Goal: Information Seeking & Learning: Learn about a topic

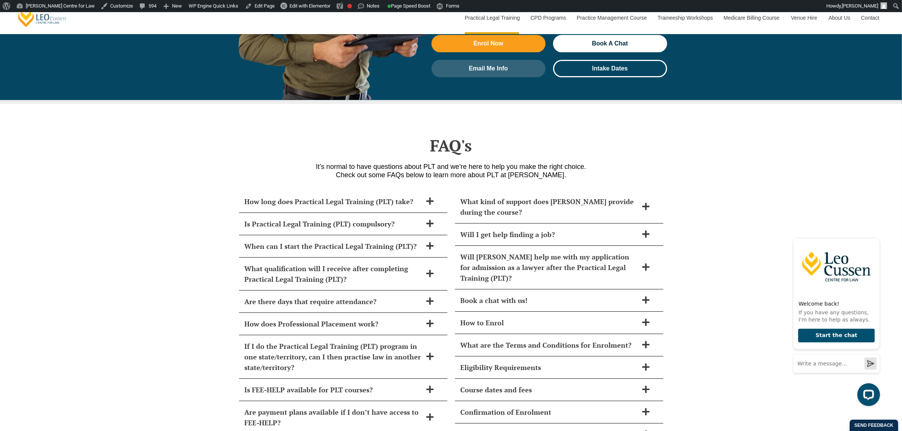
scroll to position [3140, 0]
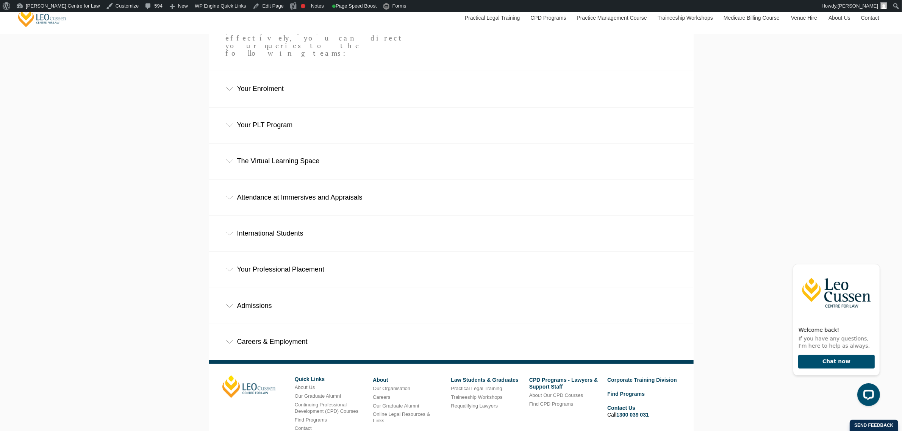
scroll to position [426, 0]
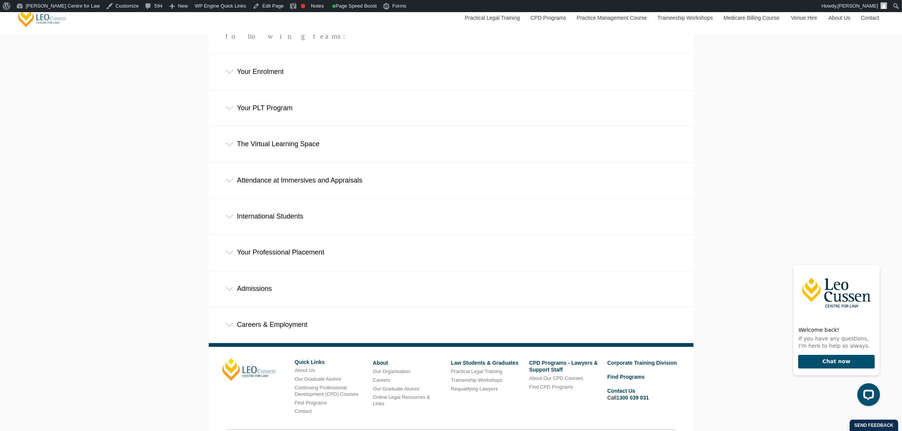
click at [283, 235] on div "Your Professional Placement" at bounding box center [451, 252] width 485 height 35
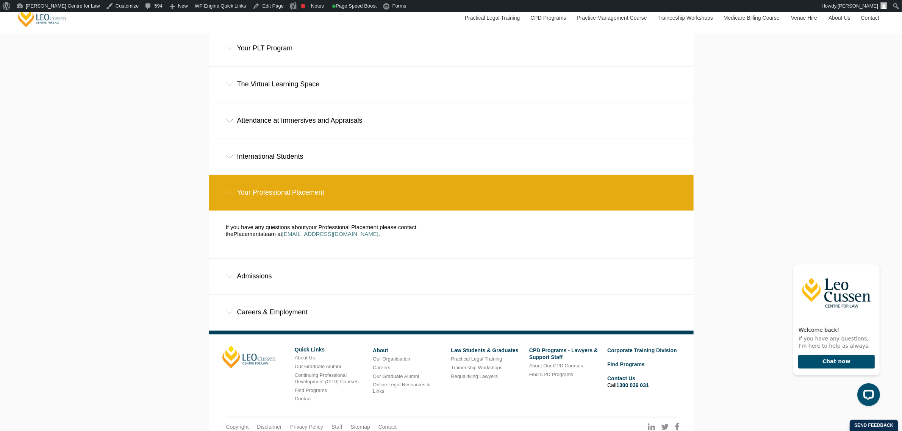
scroll to position [496, 0]
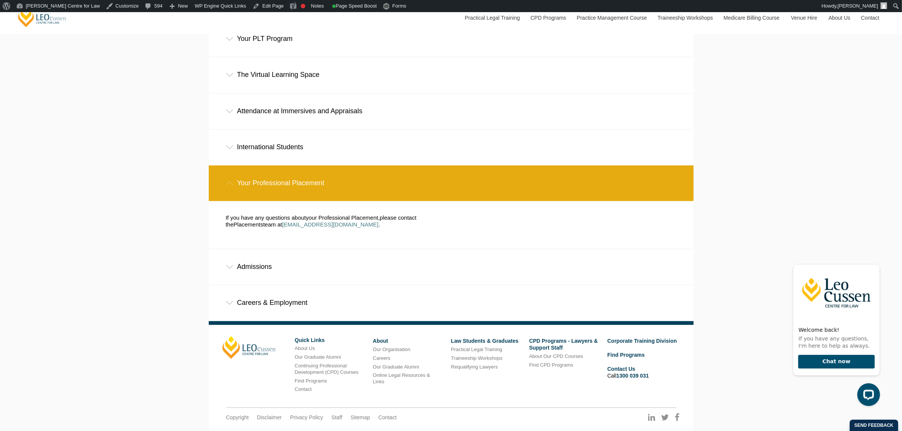
click at [261, 249] on div "Admissions" at bounding box center [451, 266] width 485 height 35
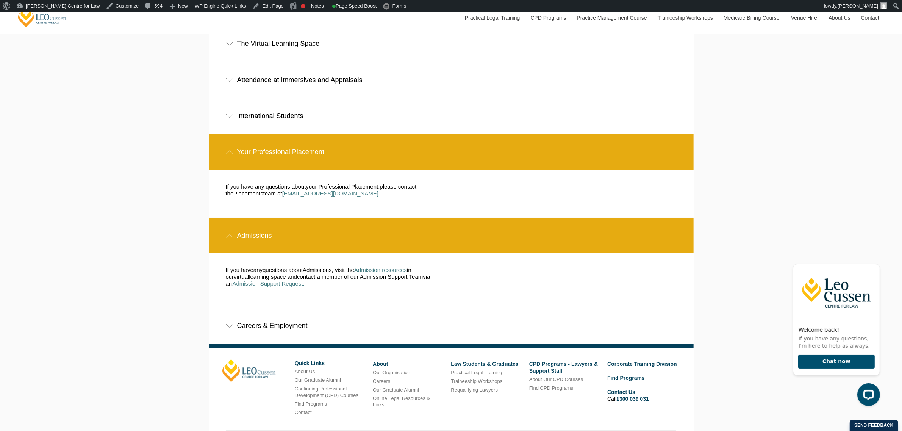
scroll to position [543, 0]
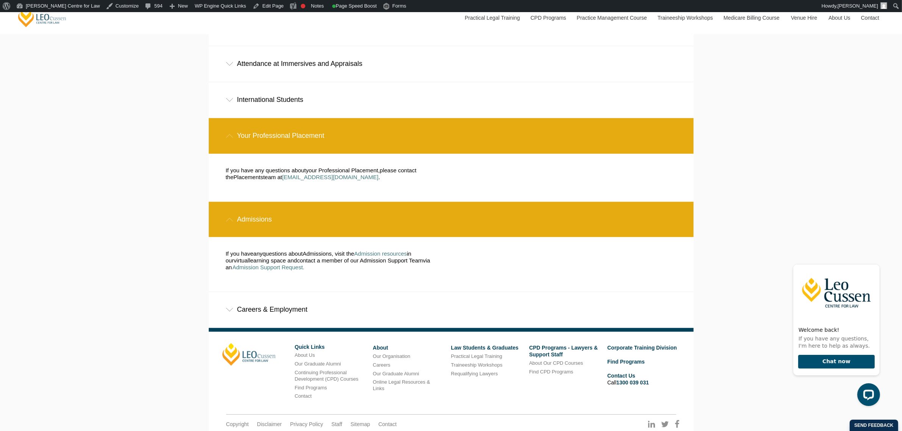
click at [265, 292] on div "Careers & Employment" at bounding box center [451, 309] width 485 height 35
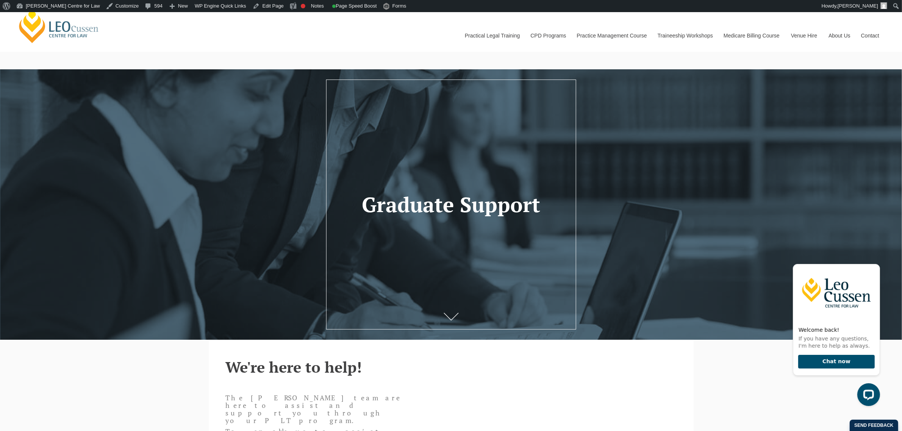
scroll to position [0, 0]
